Goal: Use online tool/utility

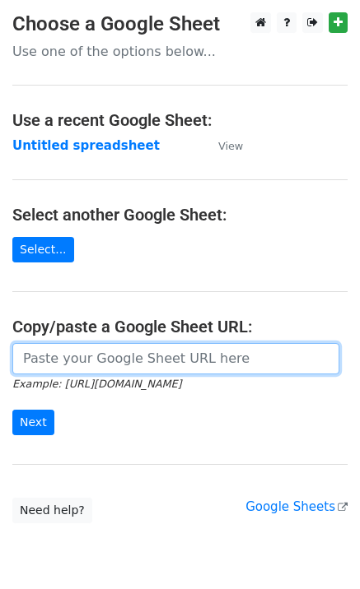
click at [132, 360] on input "url" at bounding box center [175, 358] width 327 height 31
paste input "https://docs.google.com/spreadsheets/d/1tJHxDyVVpn0lU6chuUdjPRI2a_HdaW9S4PNirDA…"
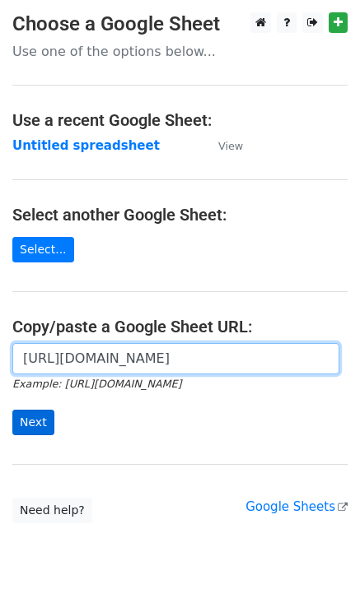
type input "https://docs.google.com/spreadsheets/d/1tJHxDyVVpn0lU6chuUdjPRI2a_HdaW9S4PNirDA…"
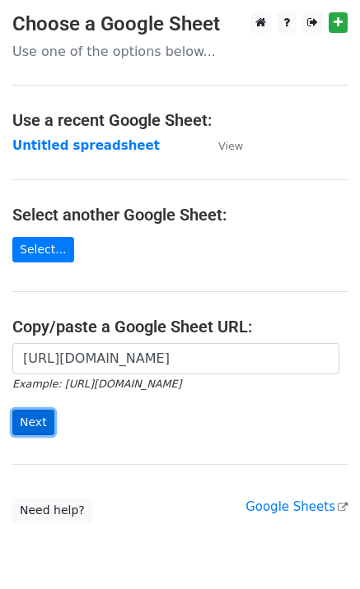
click at [34, 428] on input "Next" at bounding box center [33, 423] width 42 height 26
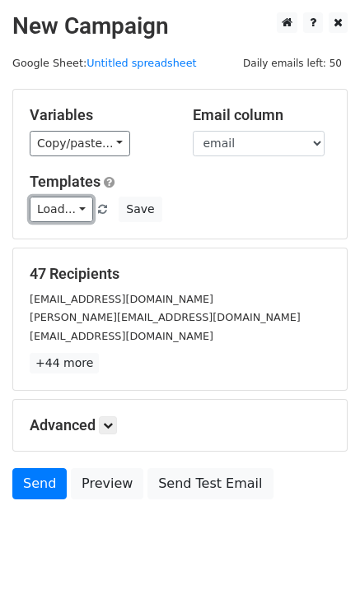
click at [49, 218] on link "Load..." at bounding box center [61, 210] width 63 height 26
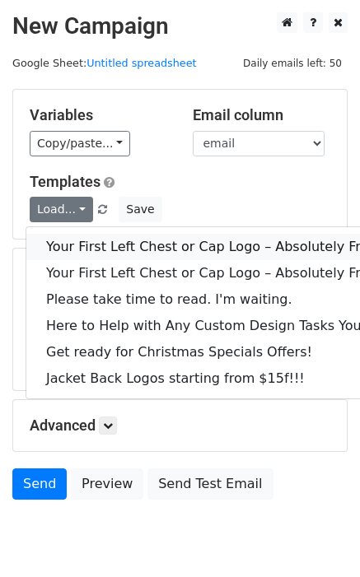
click at [75, 243] on link "Your First Left Chest or Cap Logo – Absolutely Free" at bounding box center [222, 247] width 393 height 26
